Goal: Find contact information: Find contact information

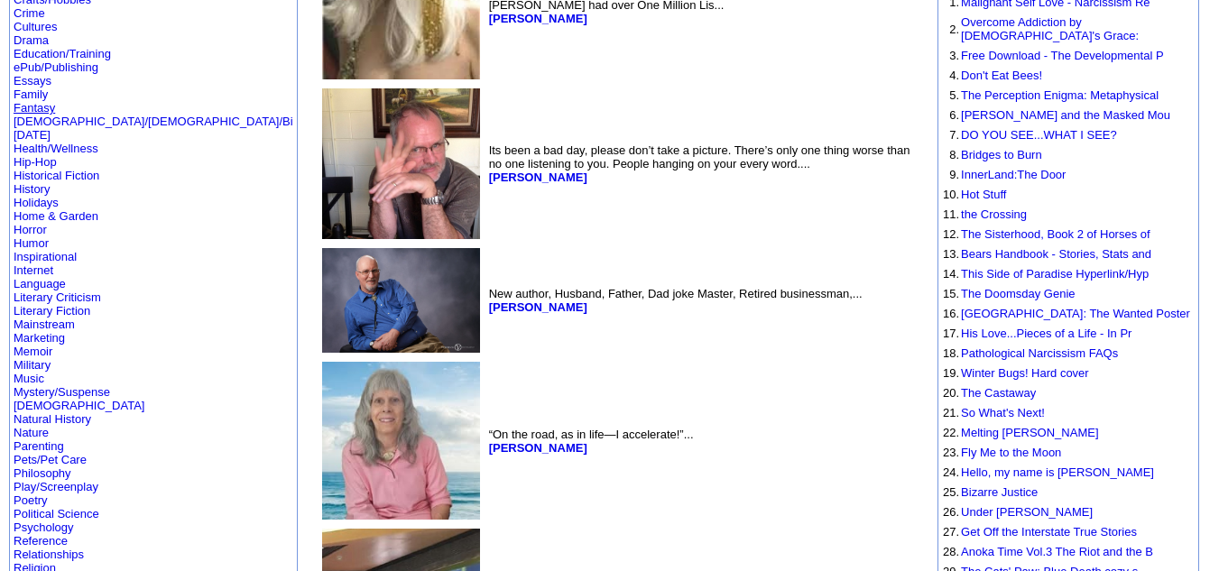
scroll to position [274, 0]
click at [55, 384] on link "Mystery/Suspense" at bounding box center [62, 391] width 97 height 14
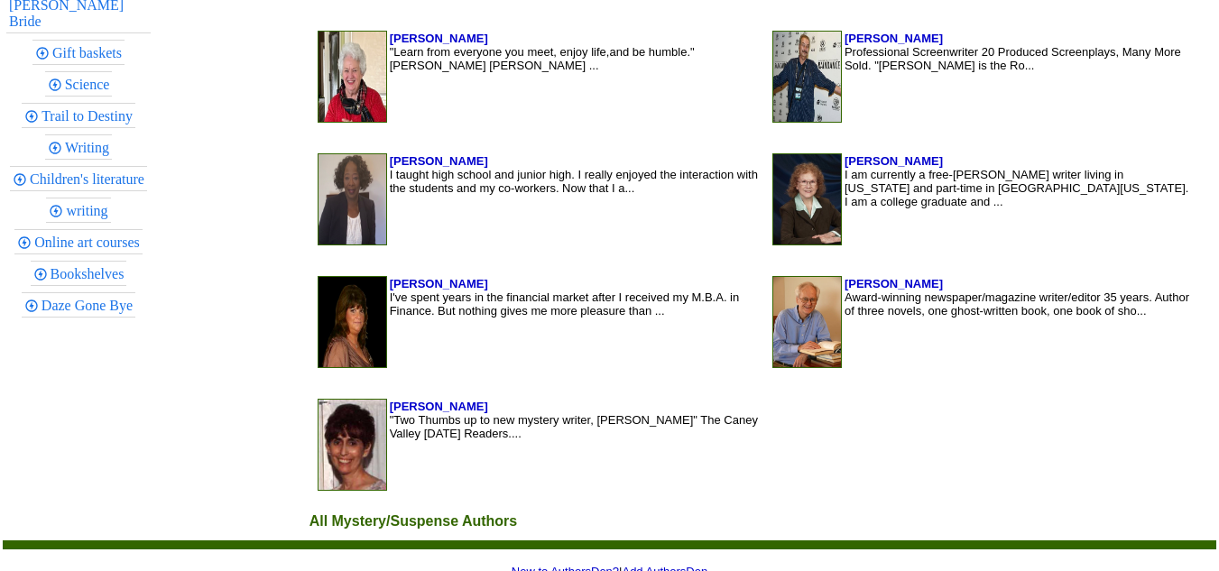
scroll to position [1654, 0]
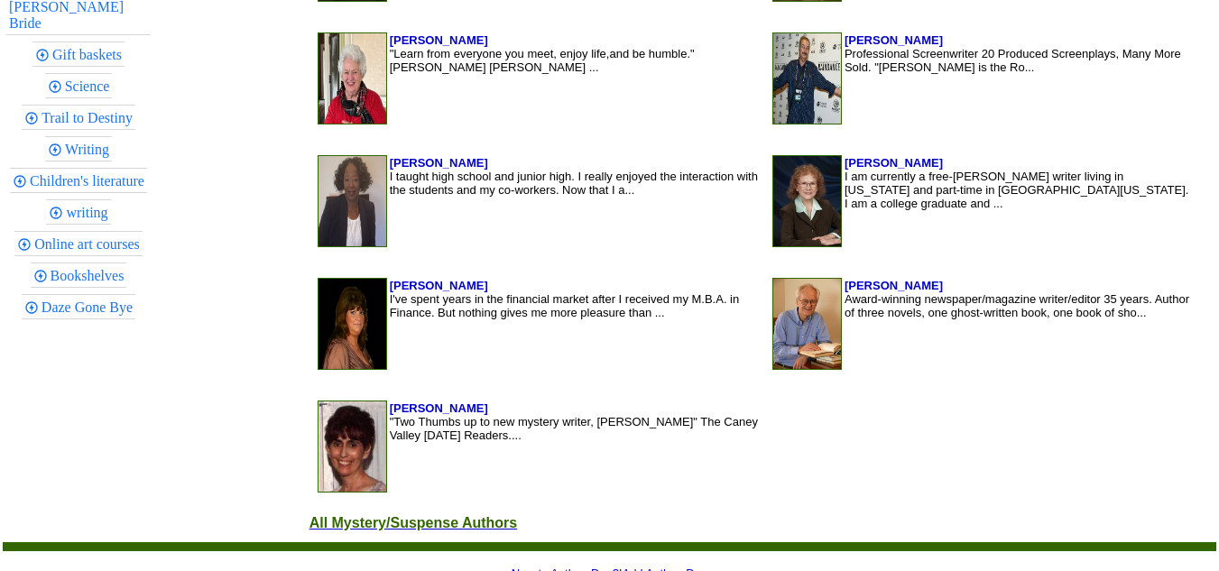
click at [323, 514] on link "All Mystery/Suspense Authors" at bounding box center [414, 522] width 208 height 18
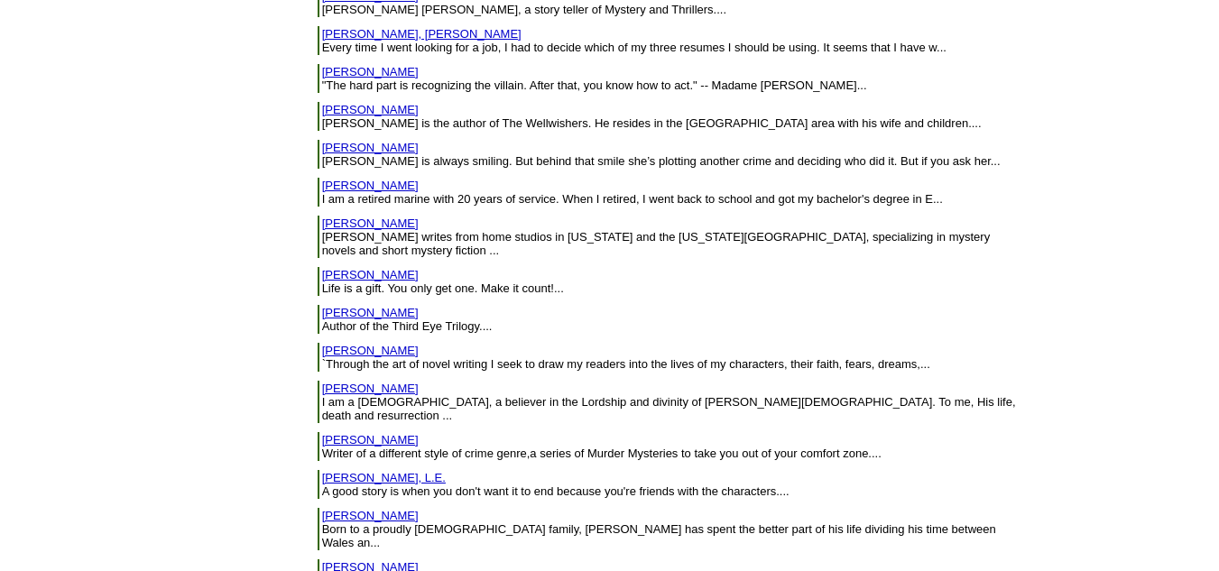
scroll to position [13673, 0]
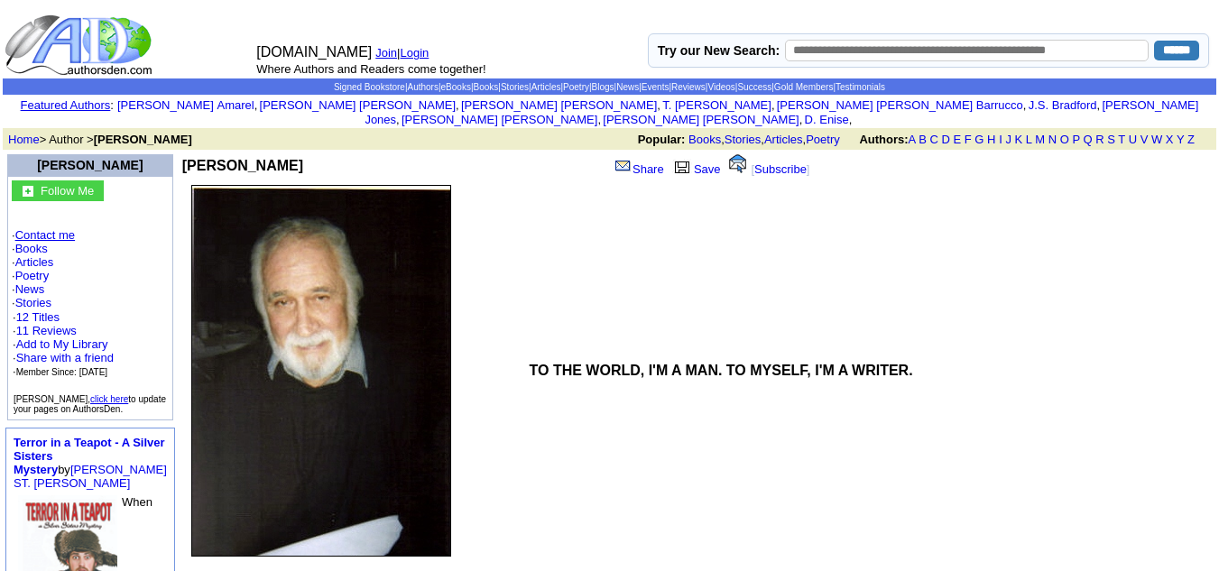
click at [38, 228] on link "Contact me" at bounding box center [45, 235] width 60 height 14
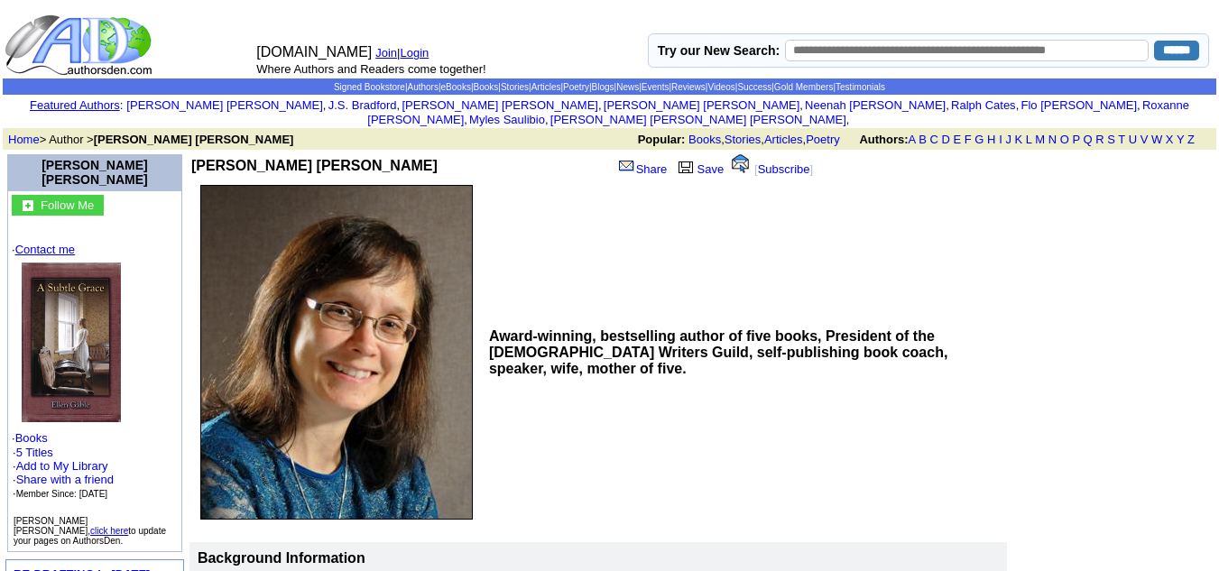
click at [36, 243] on link "Contact me" at bounding box center [45, 250] width 60 height 14
